Goal: Information Seeking & Learning: Learn about a topic

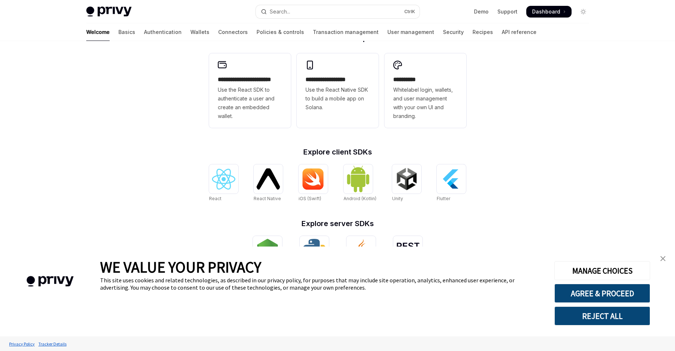
scroll to position [230, 0]
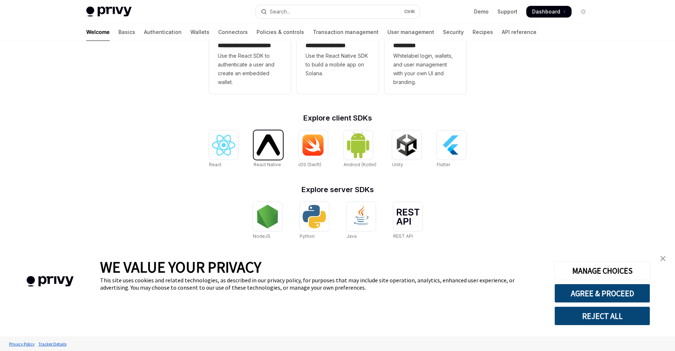
click at [273, 148] on img at bounding box center [268, 145] width 23 height 21
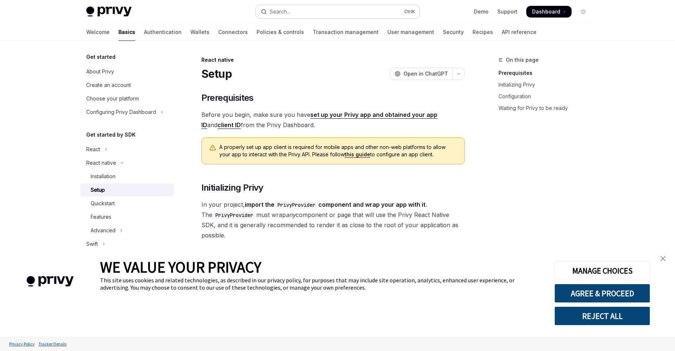
click at [284, 12] on div "Search..." at bounding box center [280, 11] width 20 height 9
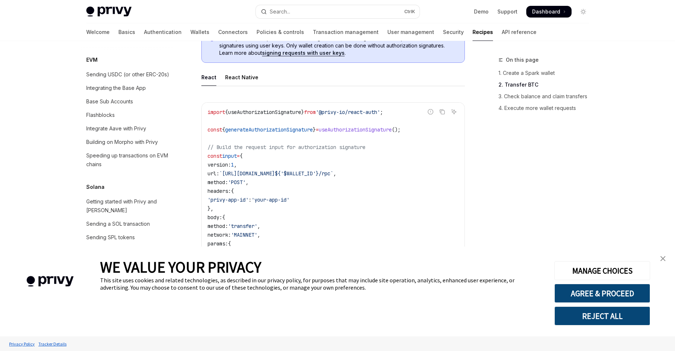
scroll to position [468, 0]
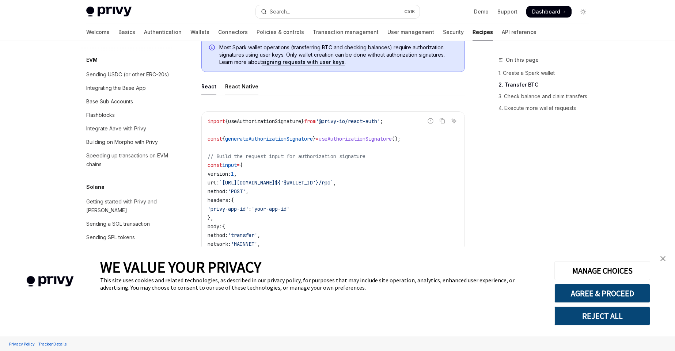
click at [248, 93] on div "React Native" at bounding box center [241, 86] width 33 height 17
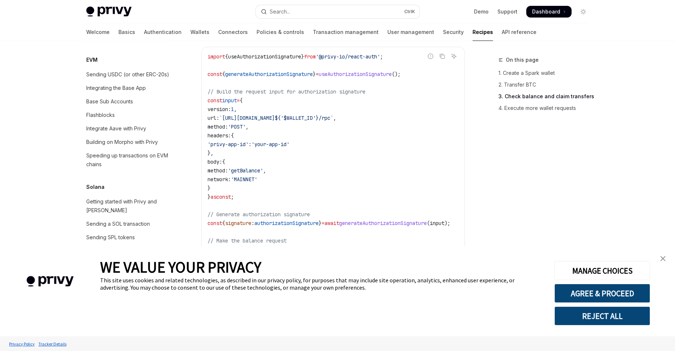
scroll to position [992, 0]
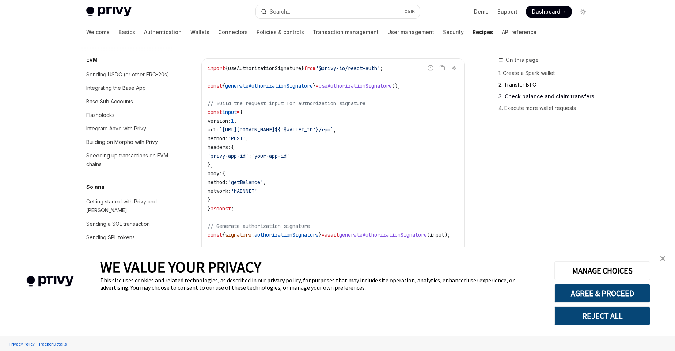
click at [522, 87] on link "2. Transfer BTC" at bounding box center [547, 85] width 97 height 12
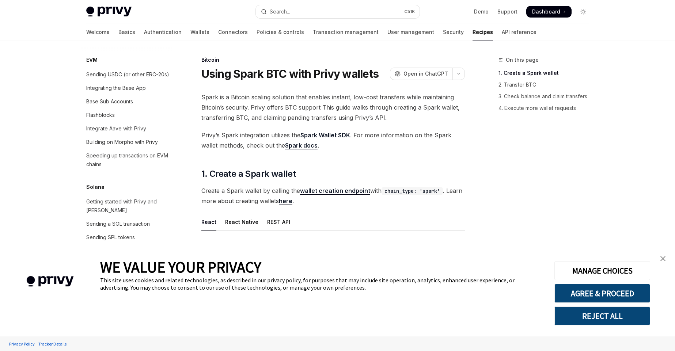
click at [337, 133] on link "Spark Wallet SDK" at bounding box center [326, 136] width 50 height 8
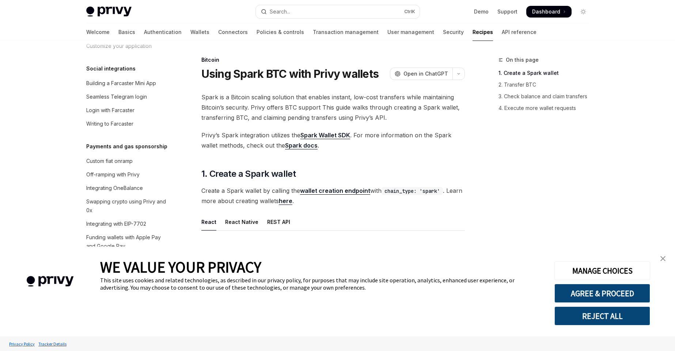
scroll to position [561, 0]
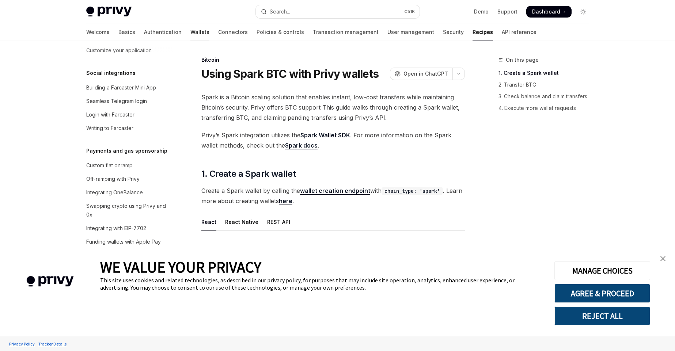
click at [190, 32] on link "Wallets" at bounding box center [199, 32] width 19 height 18
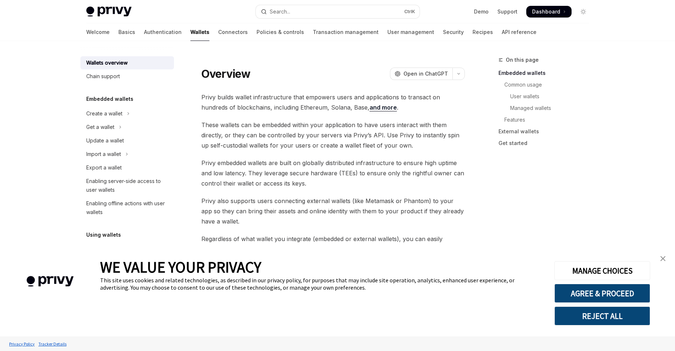
scroll to position [285, 0]
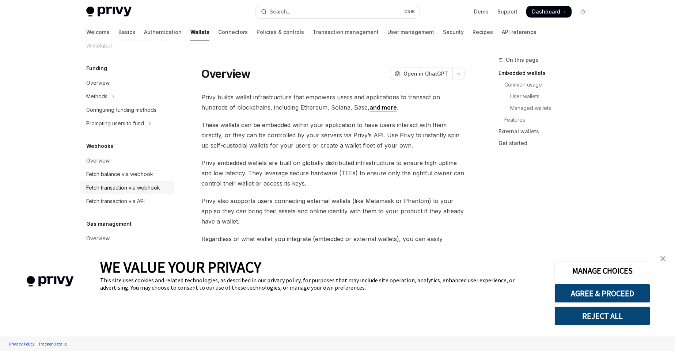
click at [121, 184] on div "Fetch transaction via webhook" at bounding box center [123, 188] width 74 height 9
type textarea "*"
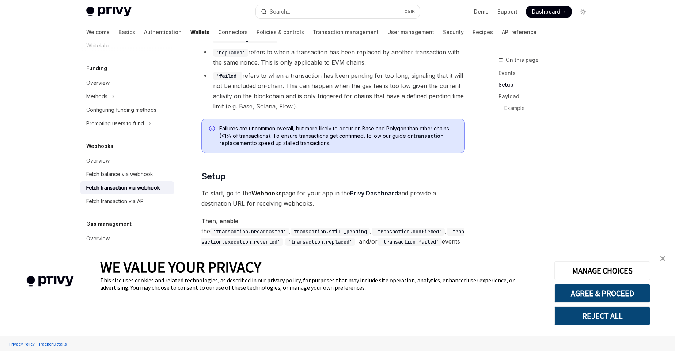
scroll to position [294, 0]
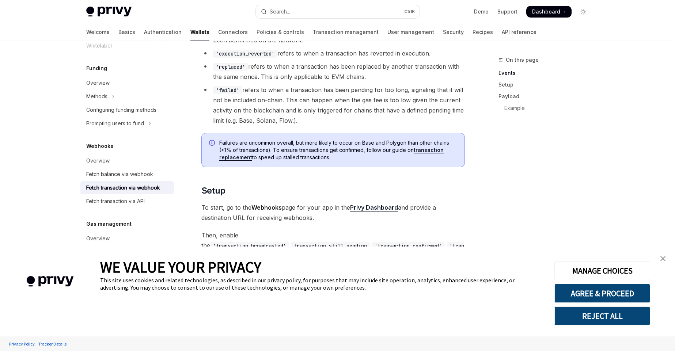
click at [378, 209] on link "Privy Dashboard" at bounding box center [374, 208] width 48 height 8
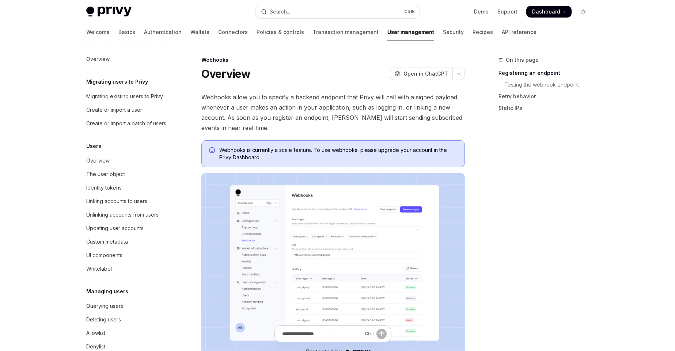
scroll to position [76, 0]
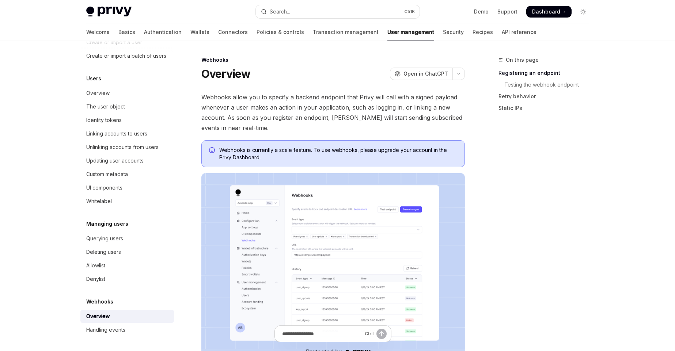
type textarea "*"
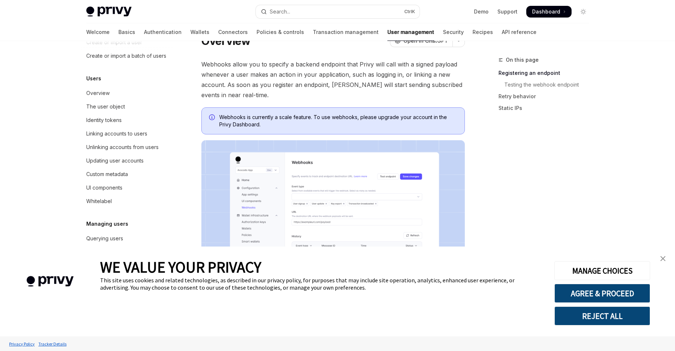
scroll to position [0, 0]
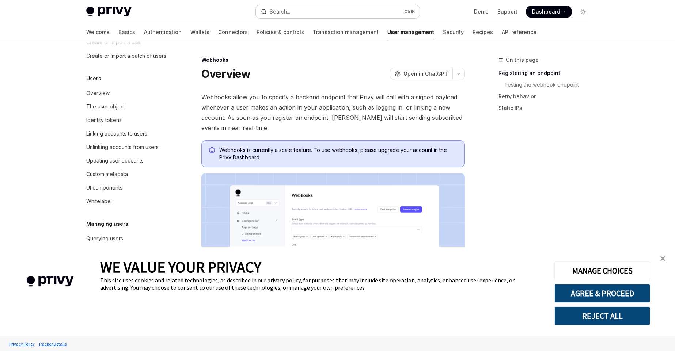
click at [303, 12] on button "Search... Ctrl K" at bounding box center [338, 11] width 164 height 13
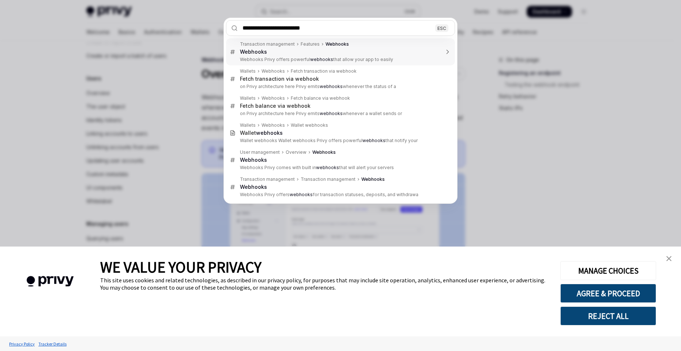
type input "**********"
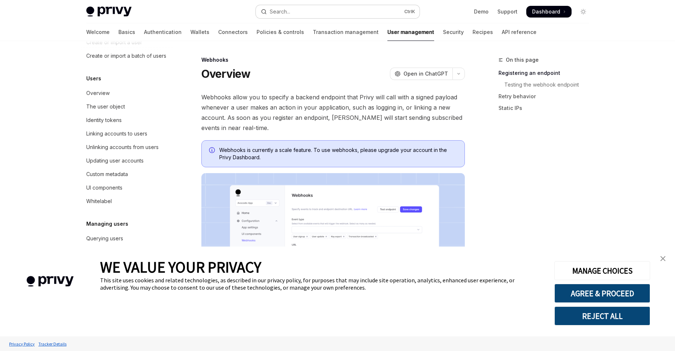
type textarea "*"
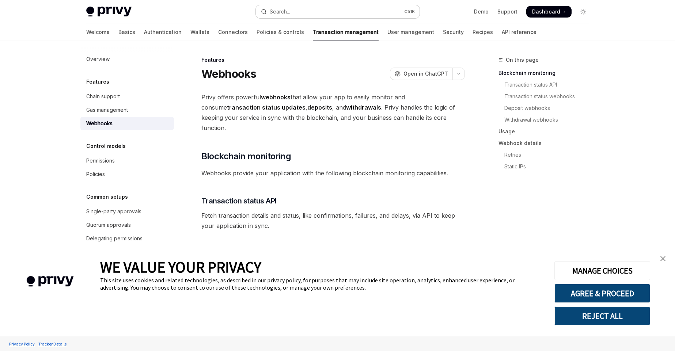
click at [309, 11] on button "Search... Ctrl K" at bounding box center [338, 11] width 164 height 13
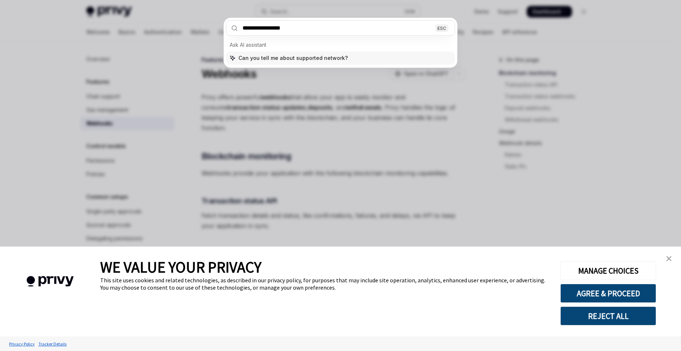
type input "**********"
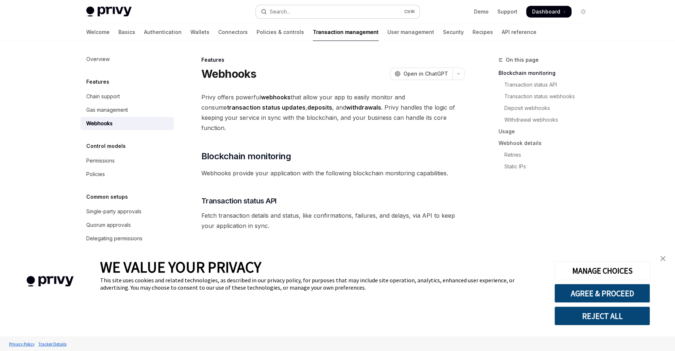
type textarea "*"
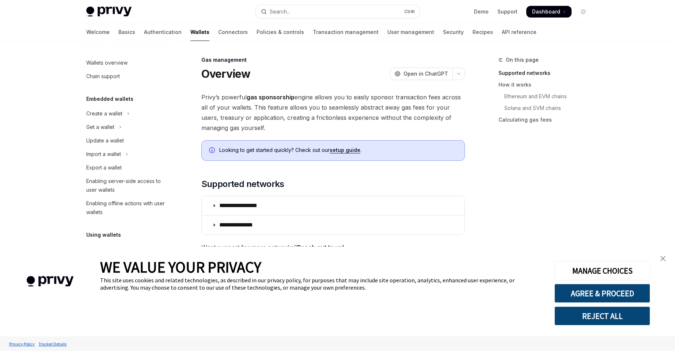
scroll to position [518, 0]
